Goal: Ask a question

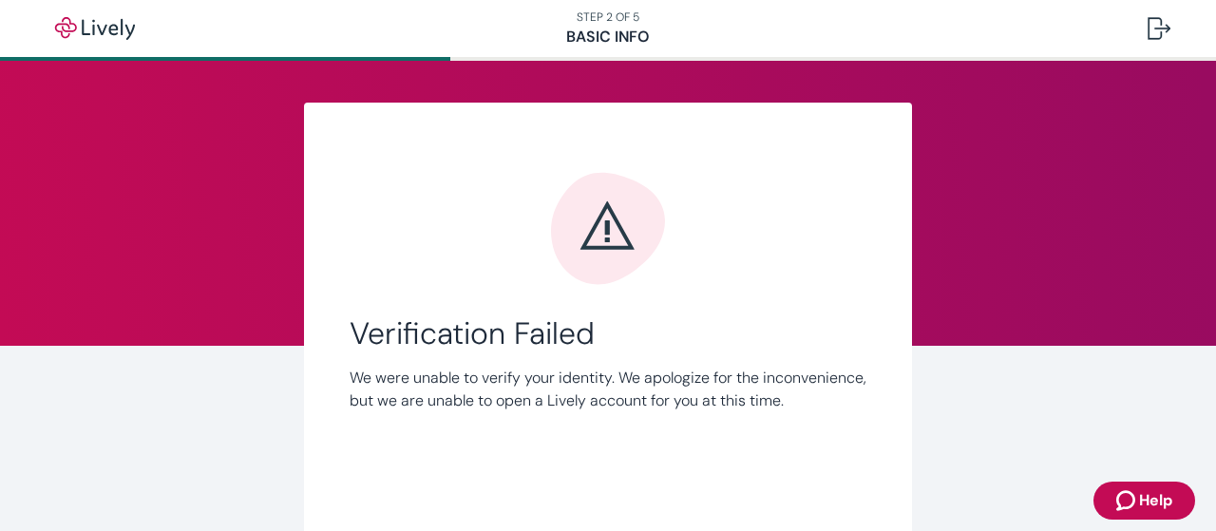
click at [1121, 490] on icon "Zendesk support icon" at bounding box center [1128, 500] width 23 height 23
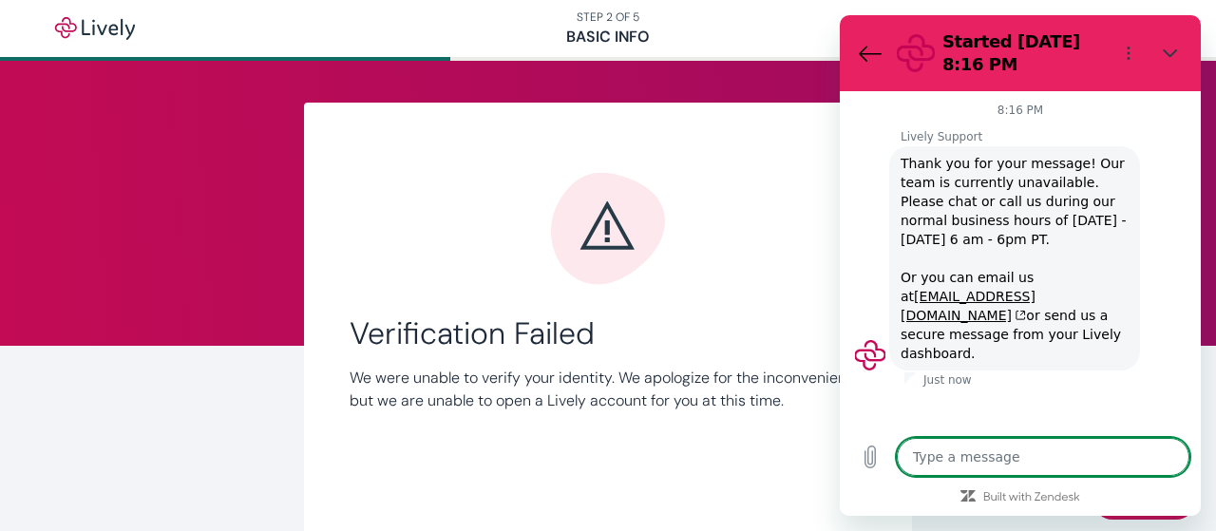
type textarea "x"
type textarea "h"
type textarea "x"
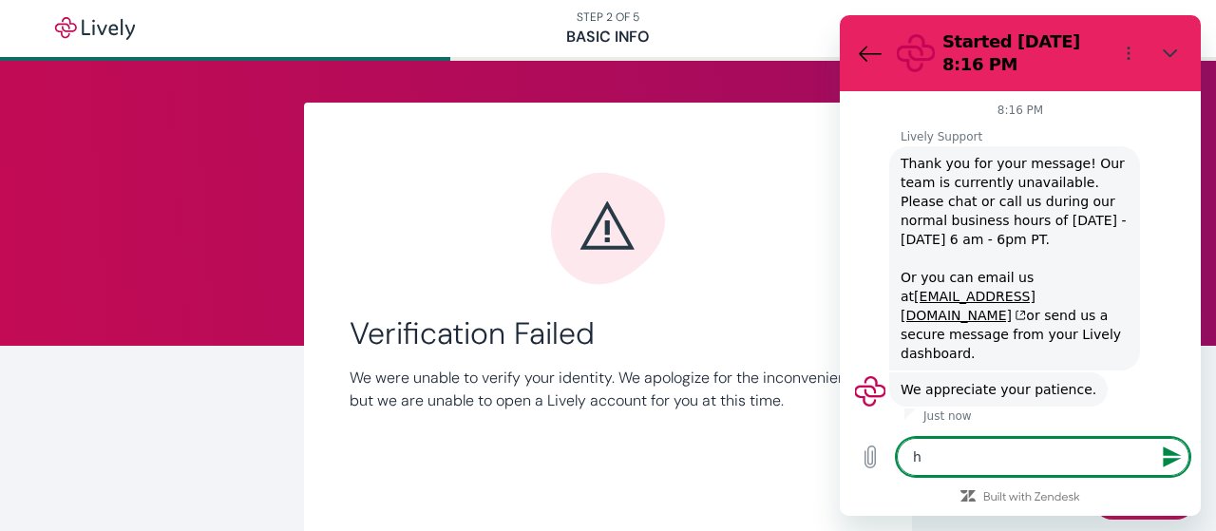
type textarea "ho"
type textarea "x"
type textarea "how"
type textarea "x"
type textarea "how"
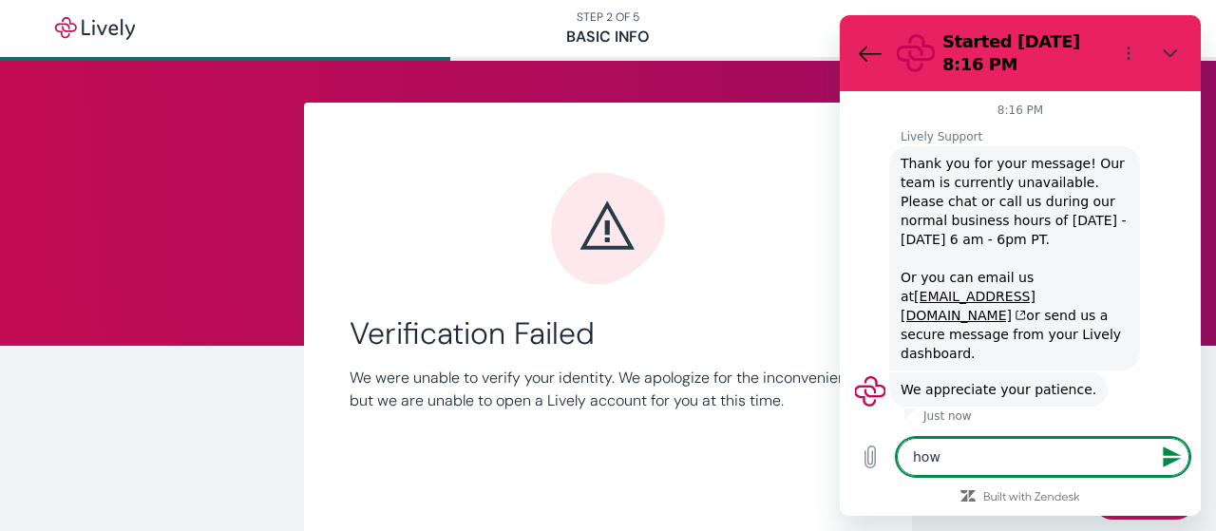
type textarea "x"
type textarea "how d"
type textarea "x"
type textarea "how do"
type textarea "x"
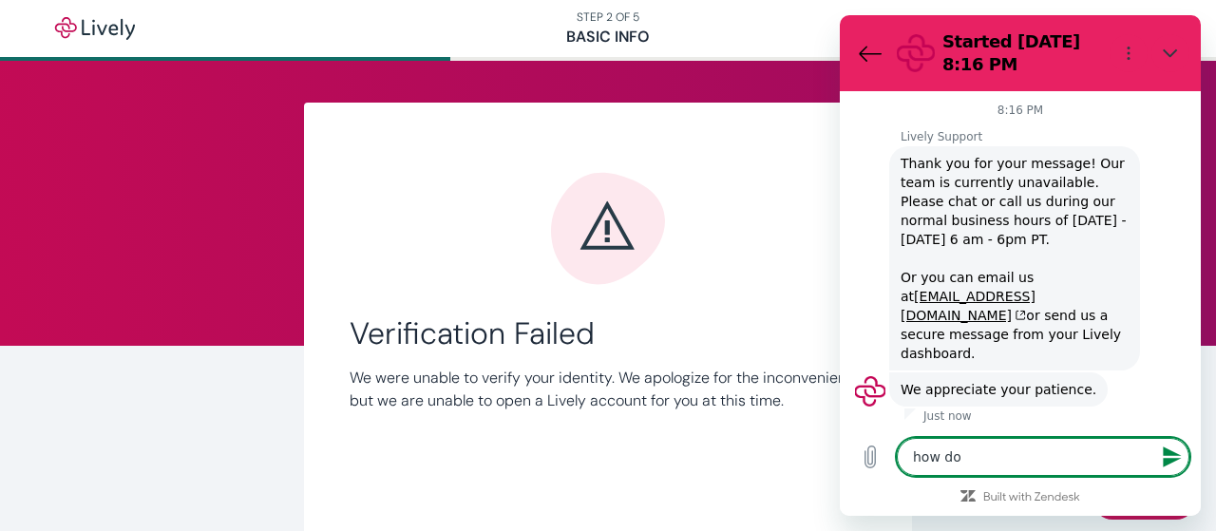
type textarea "how do"
type textarea "x"
type textarea "how do i"
type textarea "x"
type textarea "how do i"
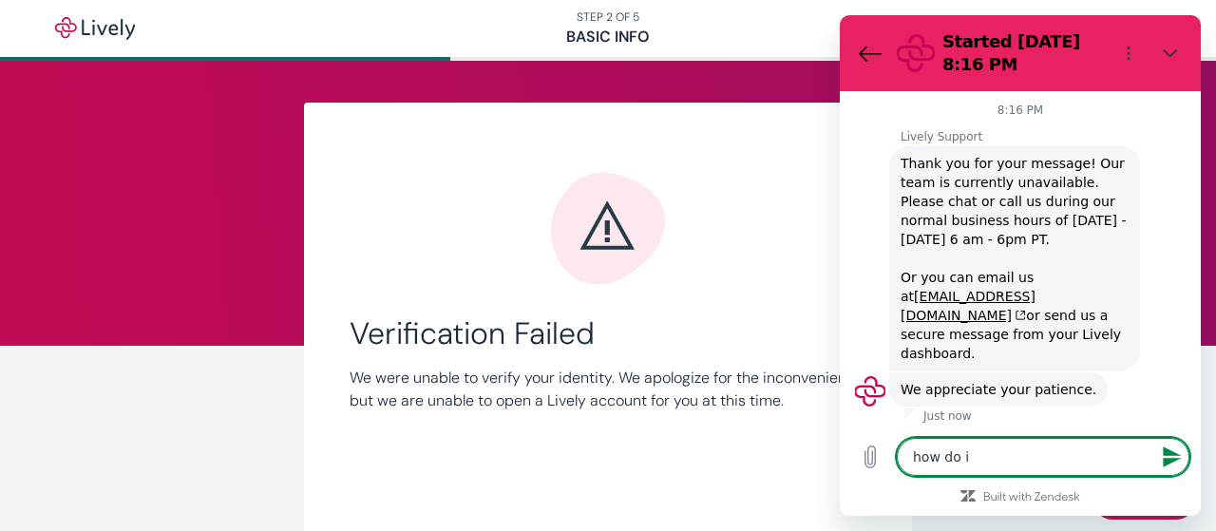
type textarea "x"
type textarea "how do i r"
type textarea "x"
type textarea "how do i re"
type textarea "x"
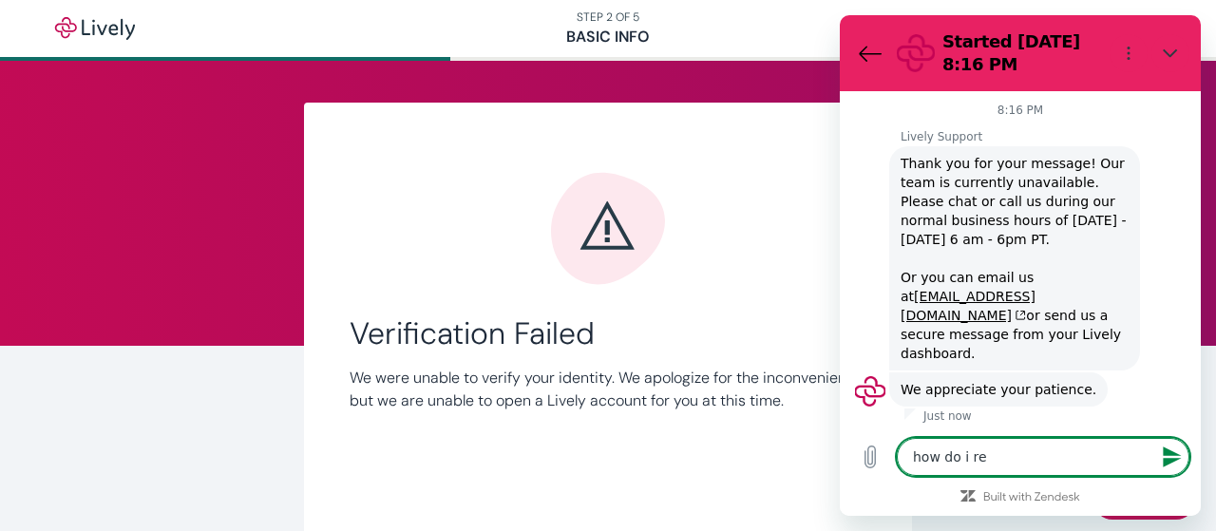
type textarea "how do i ret"
type textarea "x"
type textarea "how do i reta"
type textarea "x"
type textarea "how do i retak"
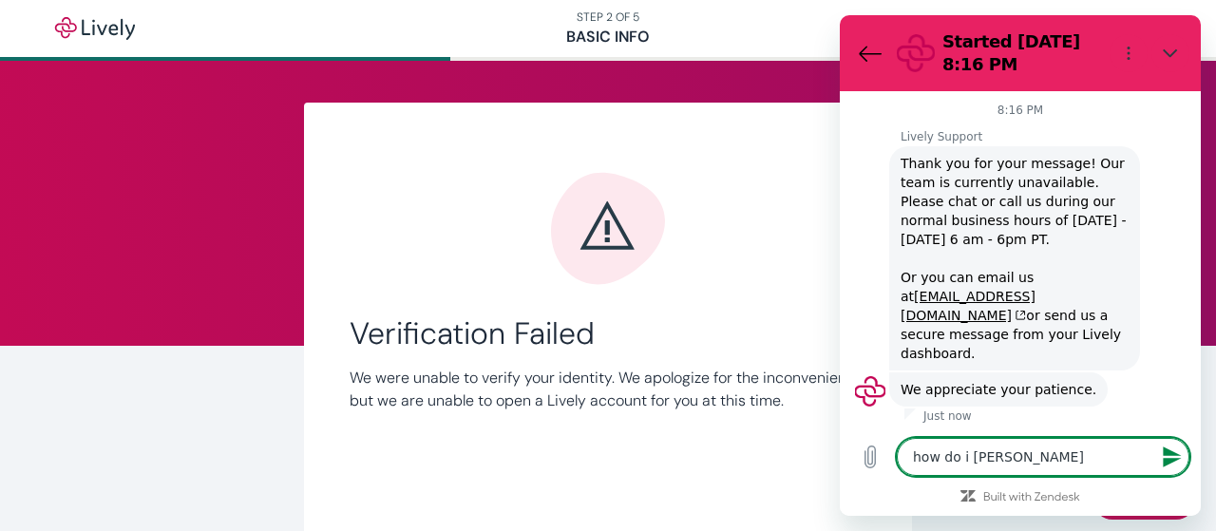
type textarea "x"
type textarea "how do i retake"
type textarea "x"
type textarea "how do i retake"
type textarea "x"
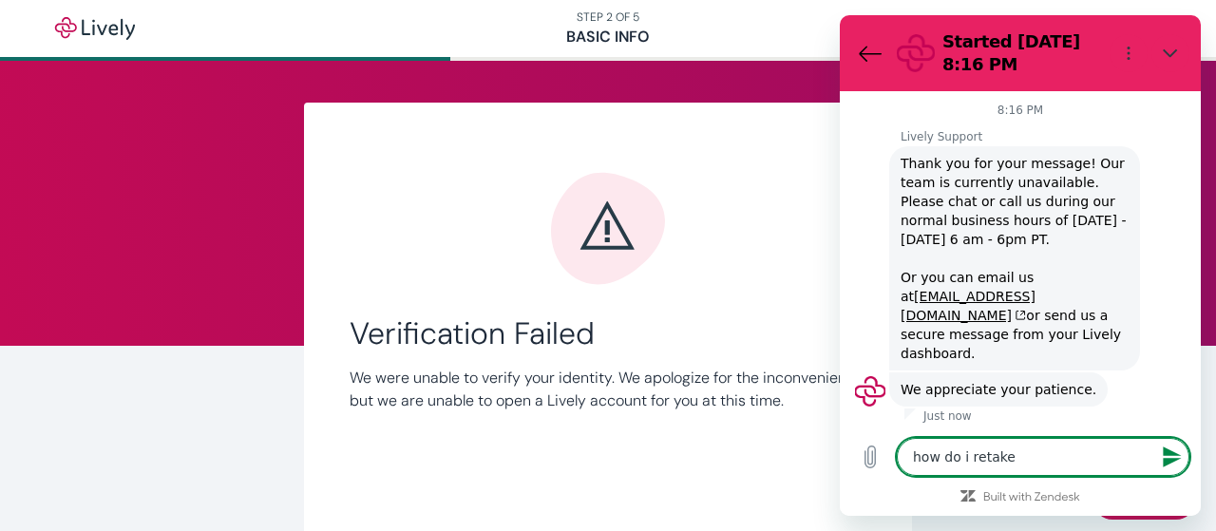
type textarea "how do i retake a"
type textarea "x"
type textarea "how do i retake a"
type textarea "x"
type textarea "how do i retake a s"
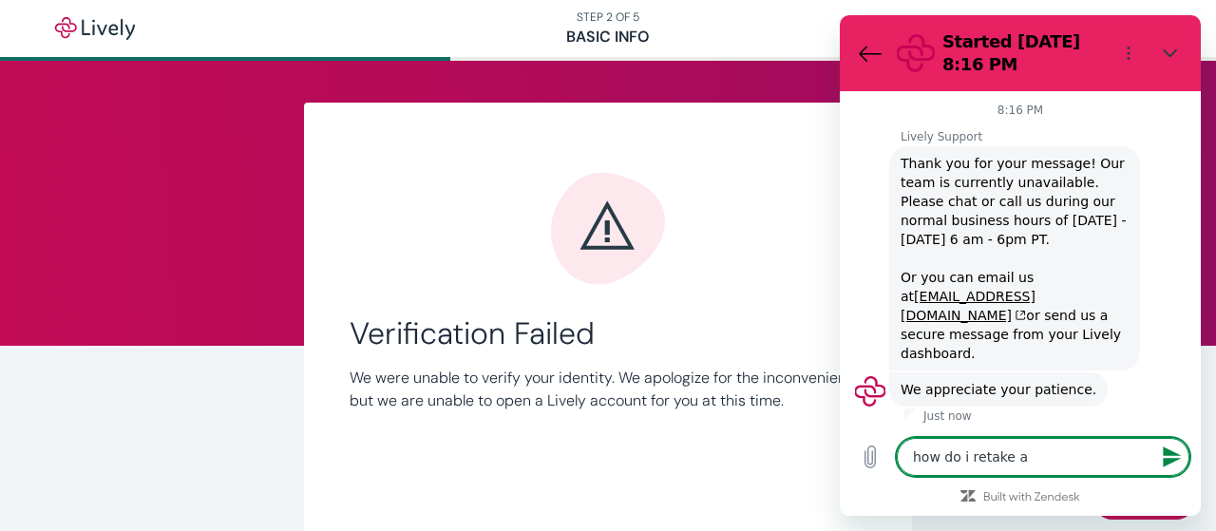
type textarea "x"
type textarea "how do i retake a se"
type textarea "x"
type textarea "how do i retake a sel"
type textarea "x"
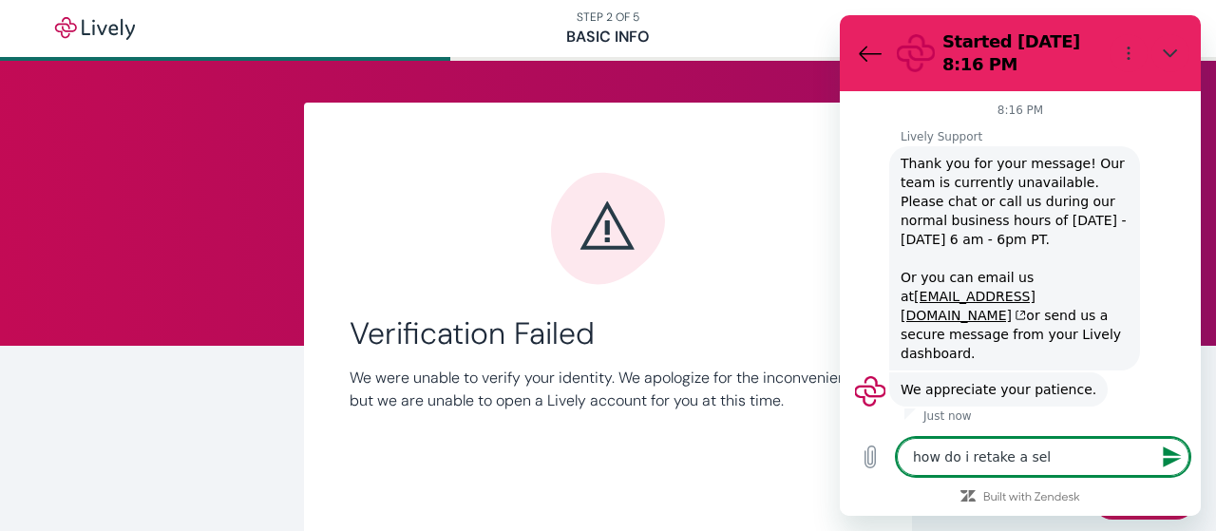
type textarea "how do i retake a self"
type textarea "x"
type textarea "how do i retake a selfi"
type textarea "x"
type textarea "how do i retake a selfie"
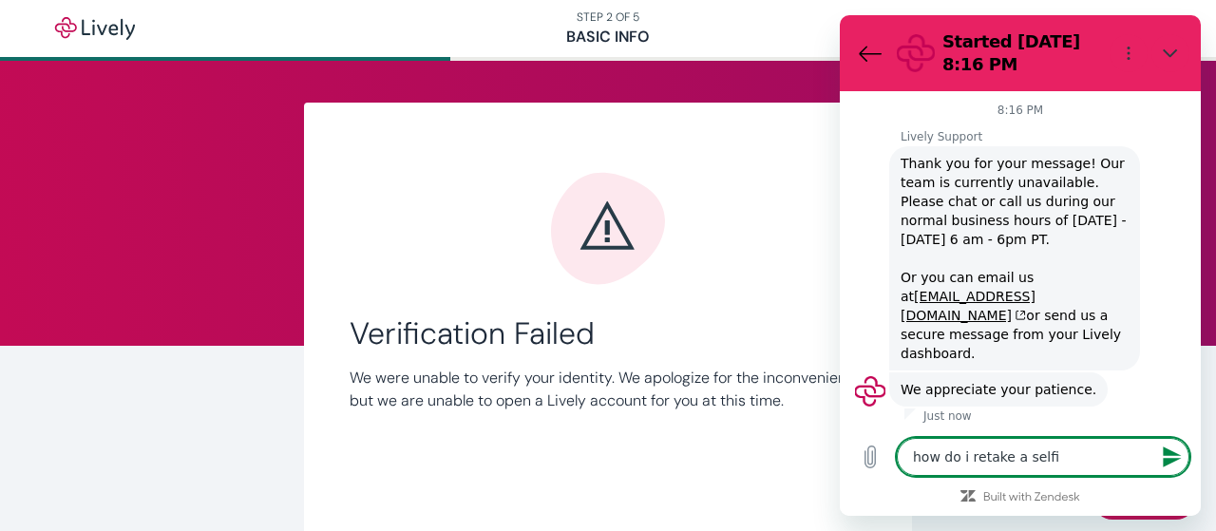
type textarea "x"
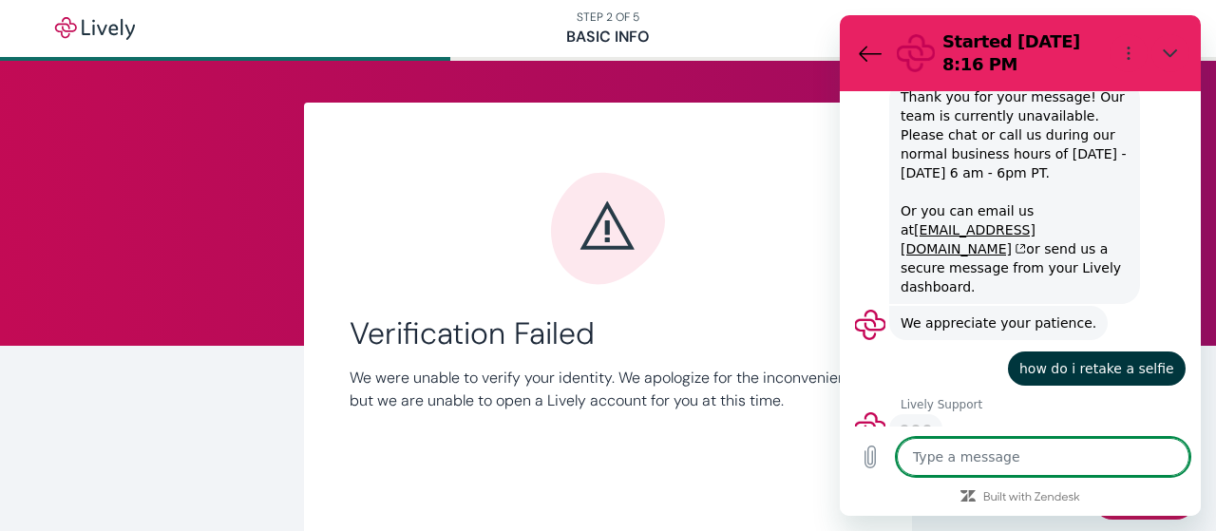
scroll to position [65, 0]
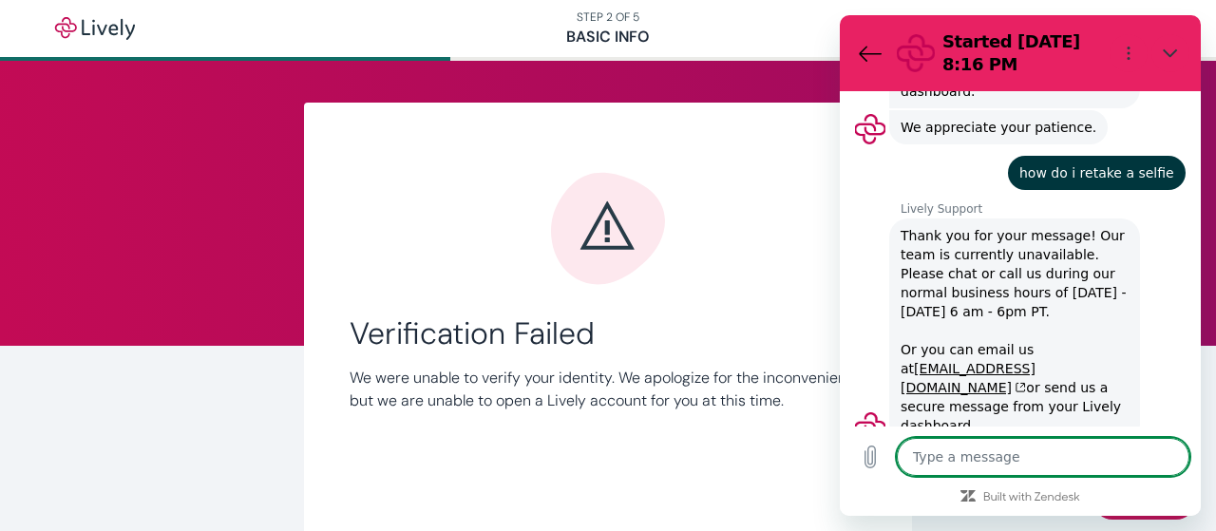
type textarea "x"
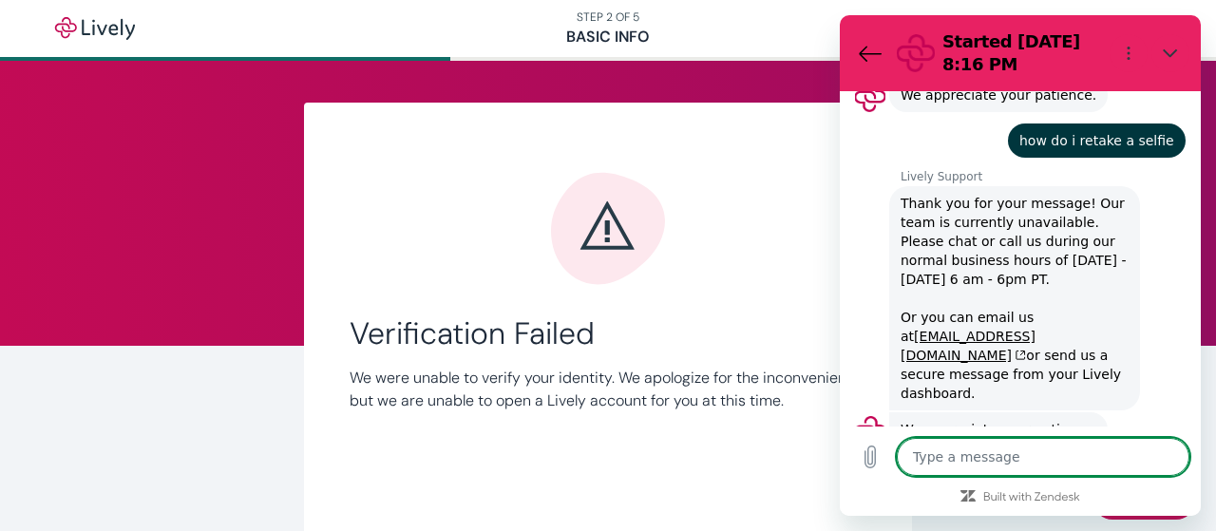
scroll to position [298, 0]
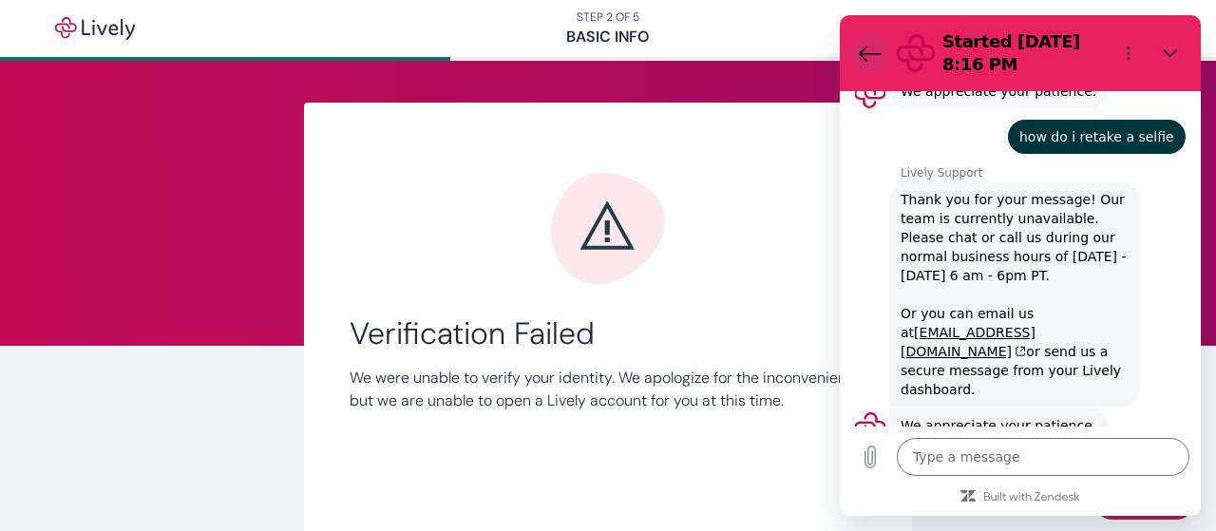
click at [867, 56] on icon "Back to the conversation list" at bounding box center [870, 53] width 23 height 23
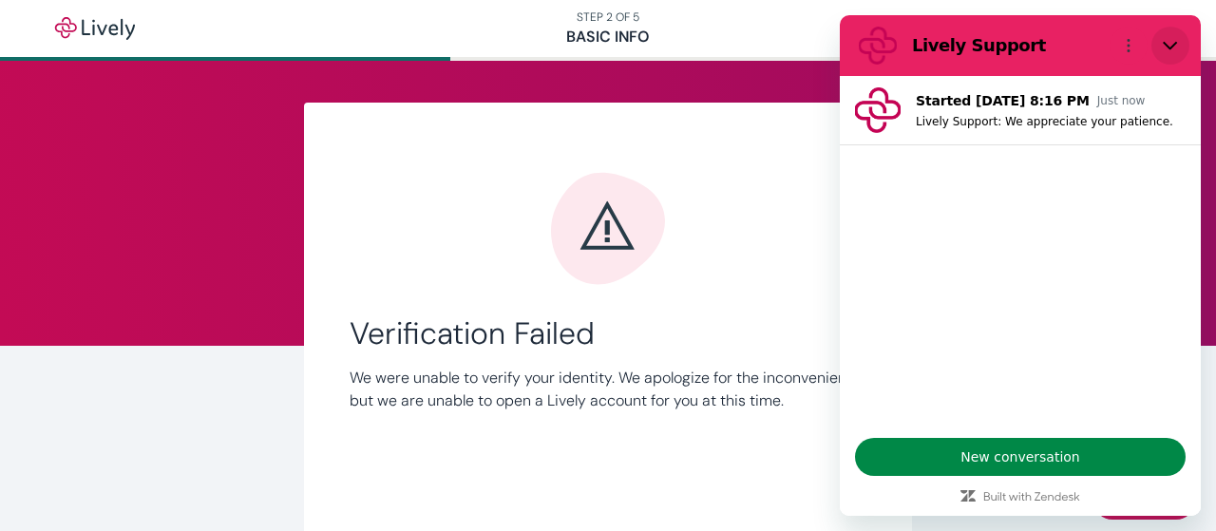
click at [1180, 48] on button "Close" at bounding box center [1171, 46] width 38 height 38
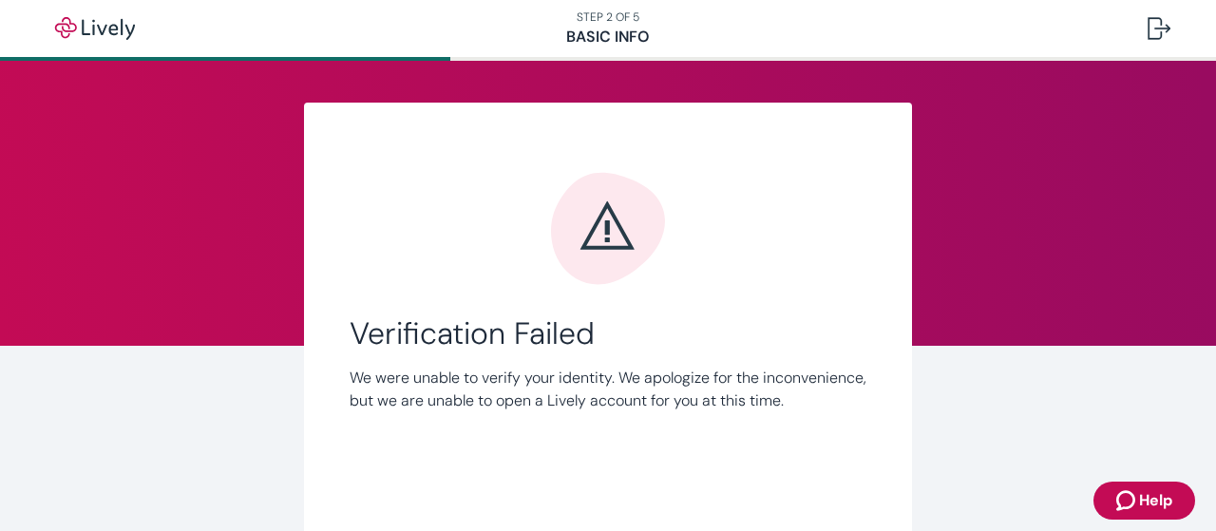
click at [588, 241] on icon "Error icon" at bounding box center [608, 229] width 114 height 112
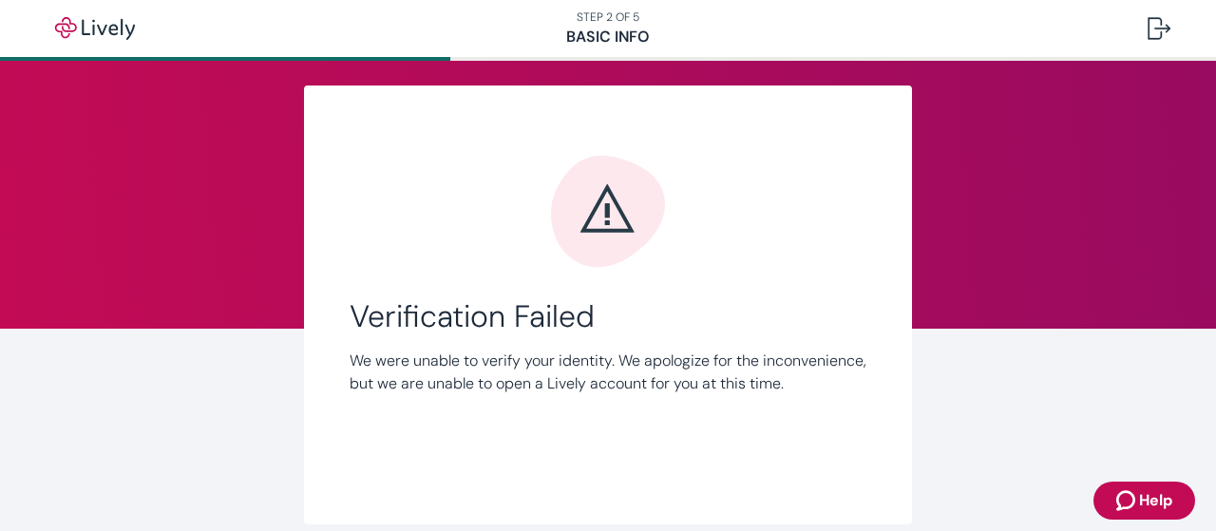
scroll to position [0, 0]
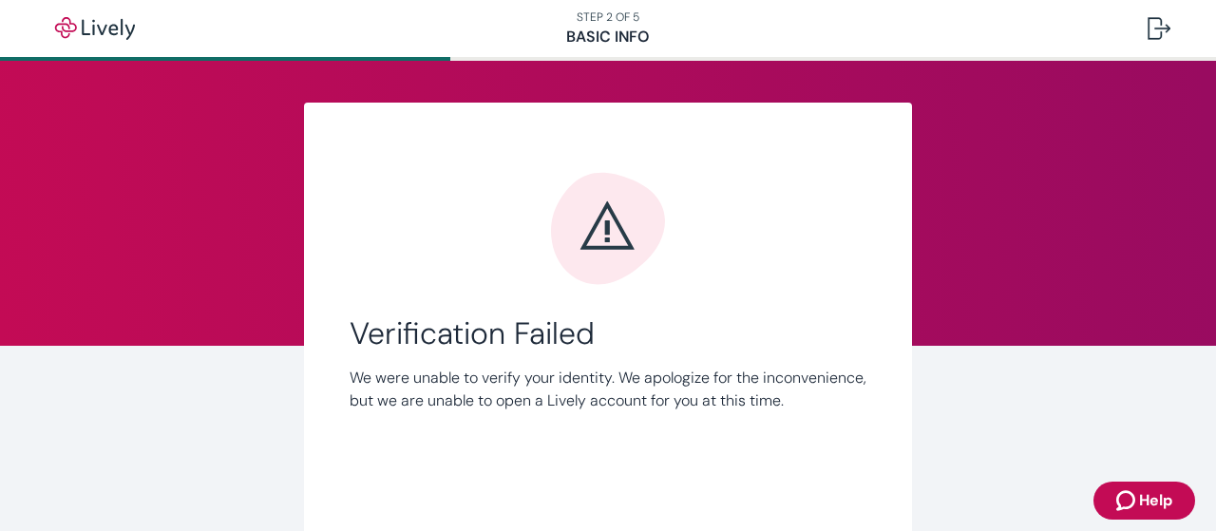
scroll to position [124, 0]
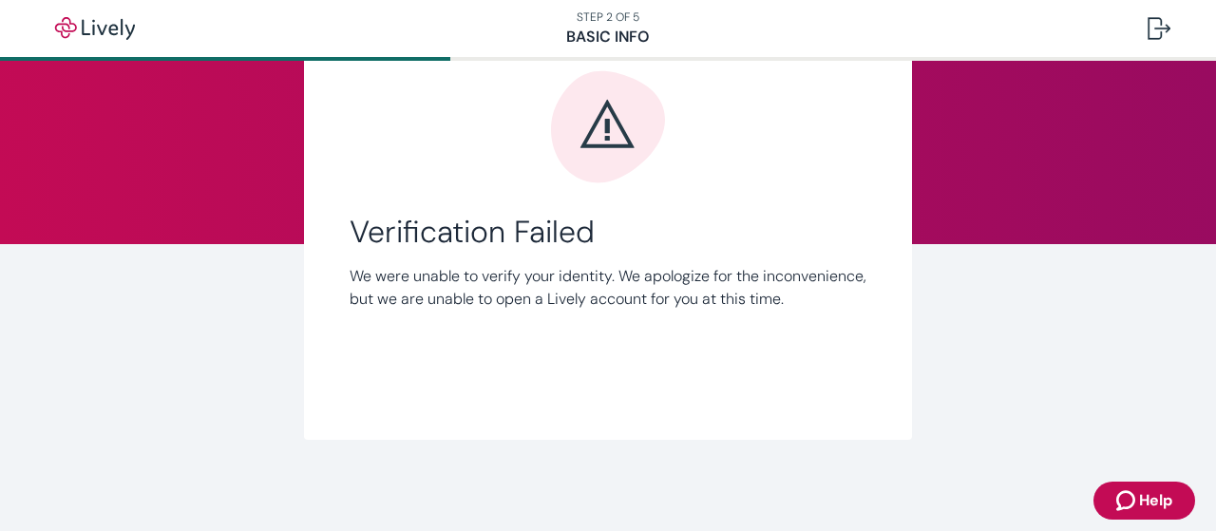
click at [598, 121] on icon "Error icon" at bounding box center [608, 124] width 54 height 48
